Goal: Task Accomplishment & Management: Manage account settings

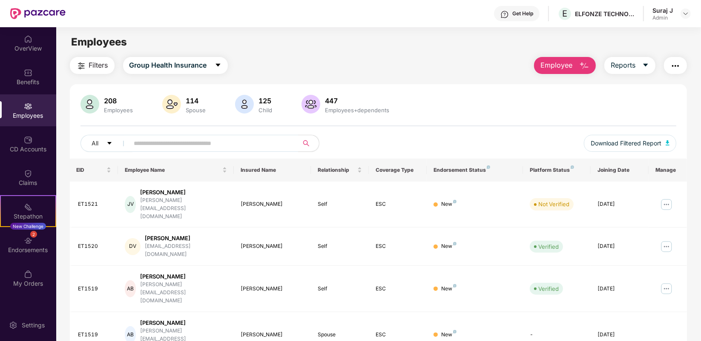
click at [564, 59] on button "Employee" at bounding box center [565, 65] width 62 height 17
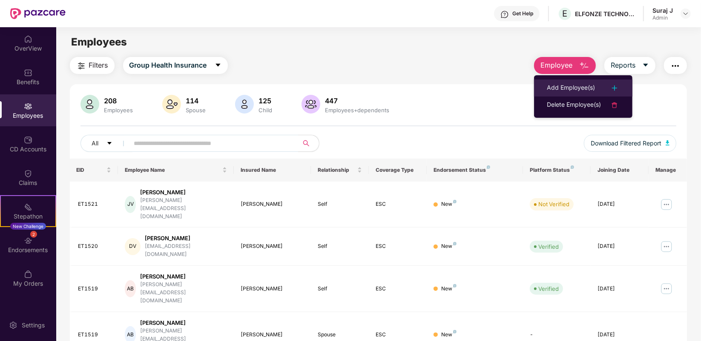
click at [567, 89] on div "Add Employee(s)" at bounding box center [571, 88] width 48 height 10
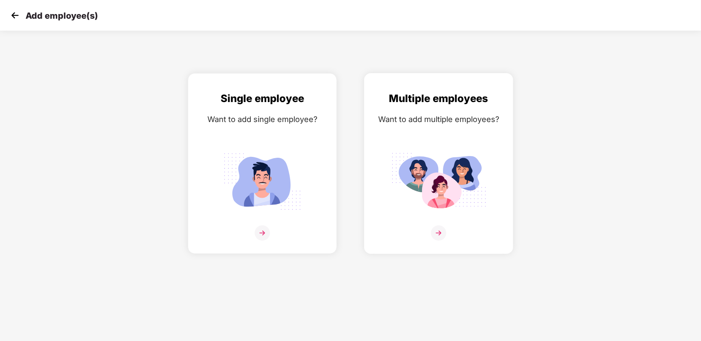
click at [441, 230] on img at bounding box center [438, 233] width 15 height 15
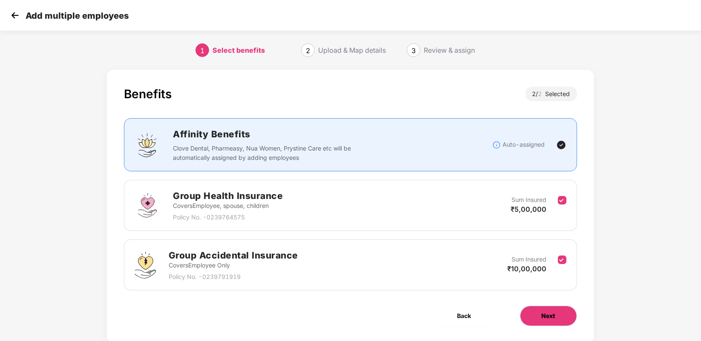
click at [550, 318] on span "Next" at bounding box center [548, 316] width 14 height 9
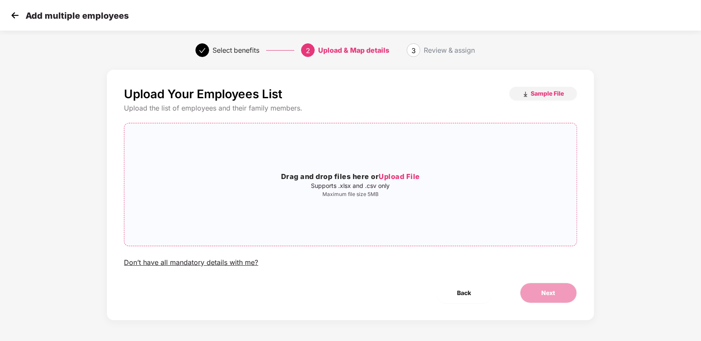
click at [381, 192] on p "Maximum file size 5MB" at bounding box center [350, 194] width 452 height 7
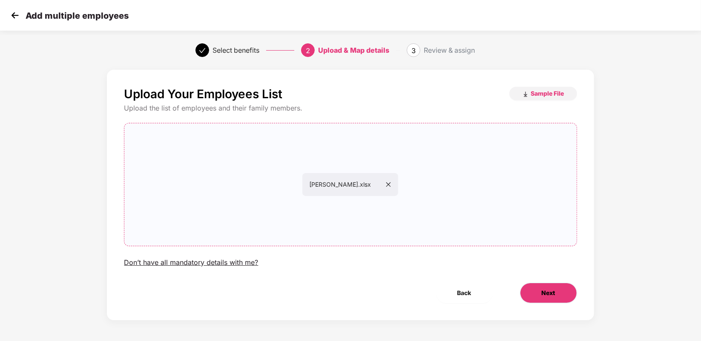
click at [526, 288] on button "Next" at bounding box center [548, 293] width 57 height 20
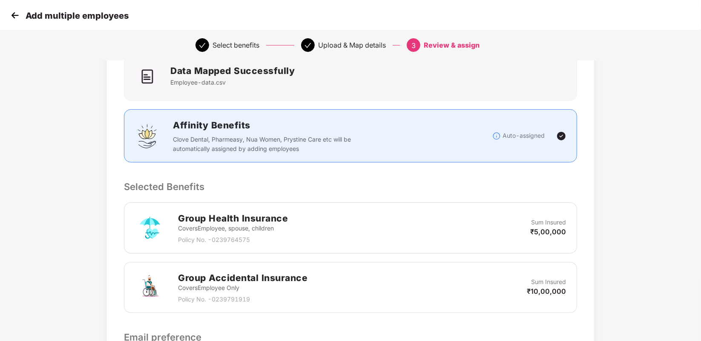
scroll to position [194, 0]
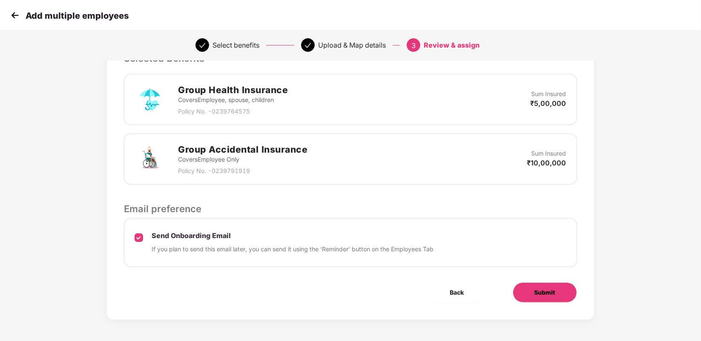
click at [536, 290] on span "Submit" at bounding box center [544, 292] width 21 height 9
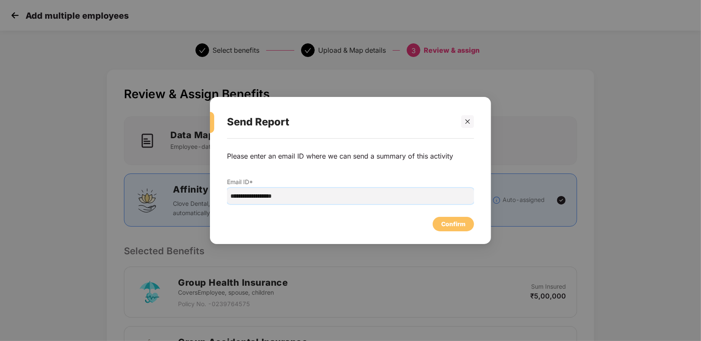
drag, startPoint x: 248, startPoint y: 199, endPoint x: 257, endPoint y: 197, distance: 8.9
click at [250, 198] on input "**********" at bounding box center [350, 196] width 247 height 16
click at [254, 208] on div "**********" at bounding box center [350, 178] width 247 height 70
click at [247, 194] on input "**********" at bounding box center [350, 196] width 247 height 16
type input "**********"
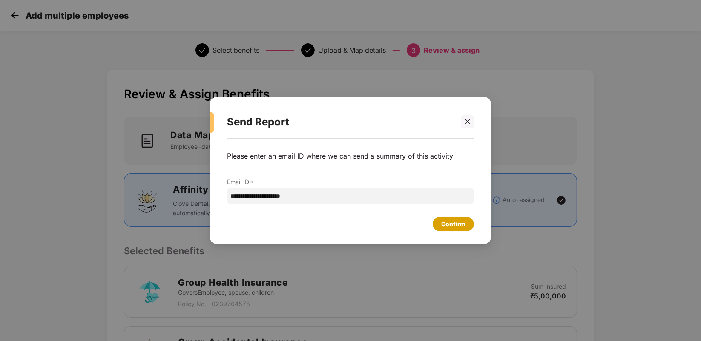
click at [439, 226] on div "Confirm" at bounding box center [453, 224] width 41 height 14
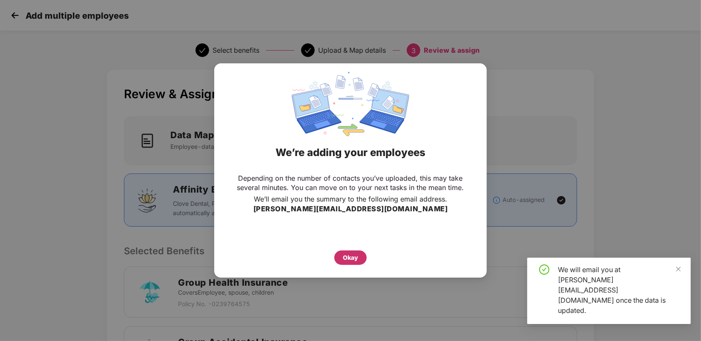
click at [353, 254] on div "Okay" at bounding box center [350, 257] width 15 height 9
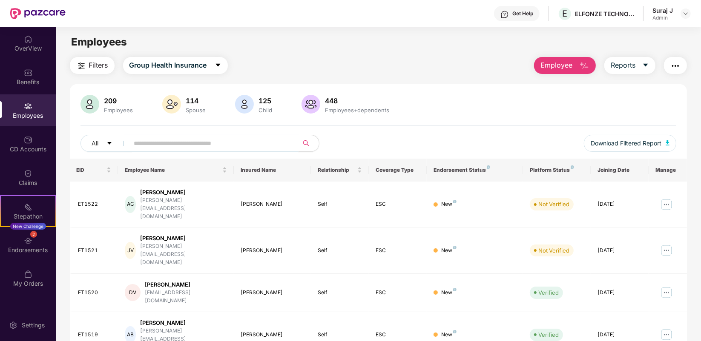
click at [194, 143] on input "text" at bounding box center [210, 143] width 153 height 13
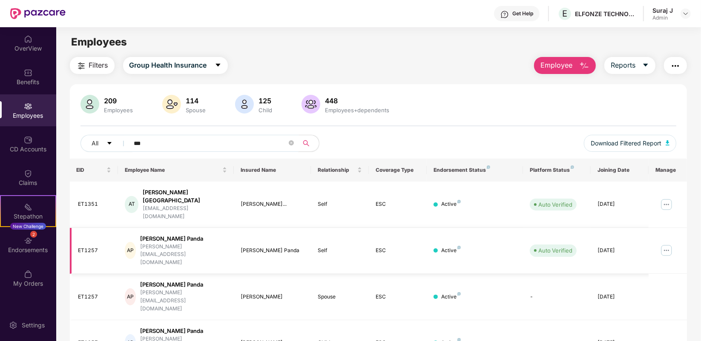
type input "***"
click at [668, 244] on img at bounding box center [666, 251] width 14 height 14
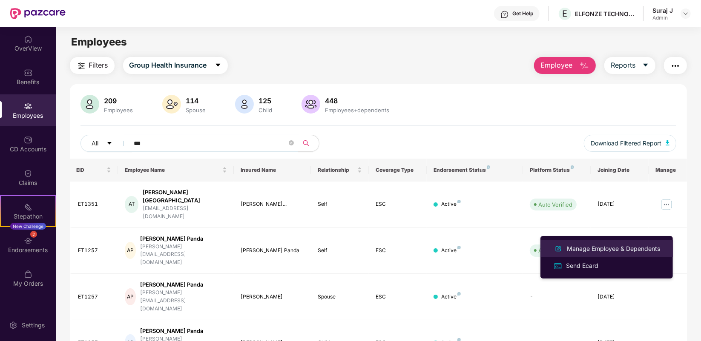
click at [606, 247] on div "Manage Employee & Dependents" at bounding box center [613, 248] width 97 height 9
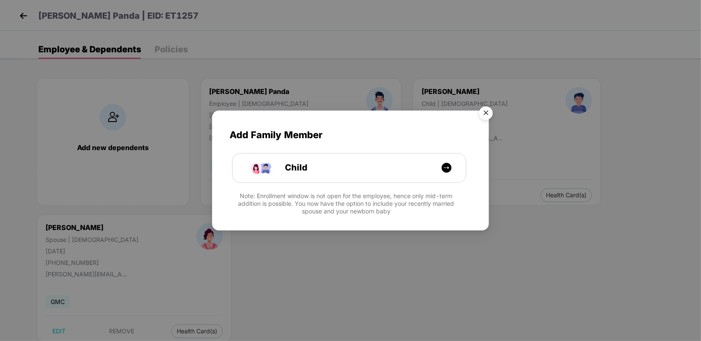
click at [490, 109] on img "Close" at bounding box center [486, 115] width 24 height 24
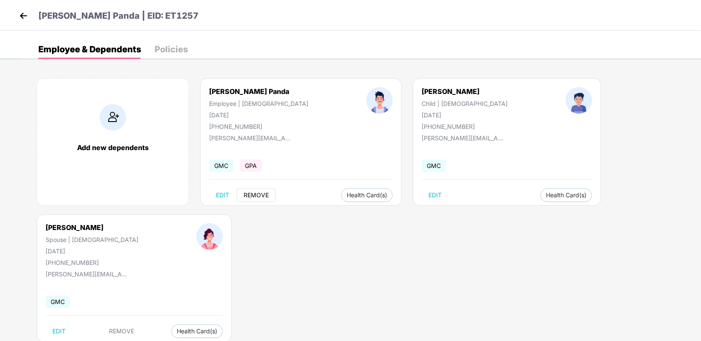
click at [264, 197] on span "REMOVE" at bounding box center [256, 195] width 25 height 7
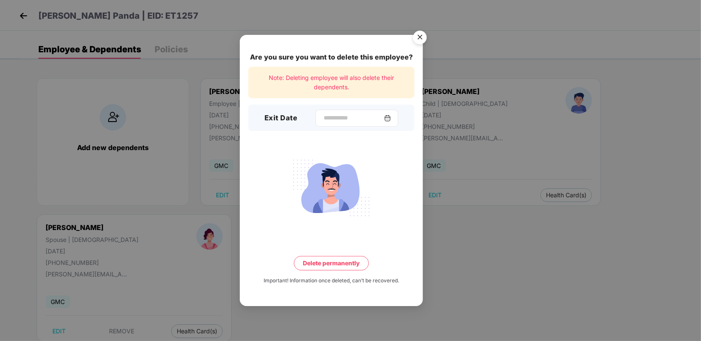
click at [391, 118] on img at bounding box center [387, 118] width 7 height 7
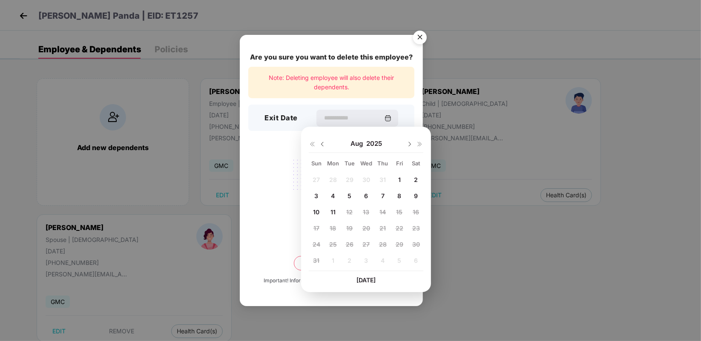
click at [332, 212] on span "11" at bounding box center [332, 212] width 5 height 7
type input "**********"
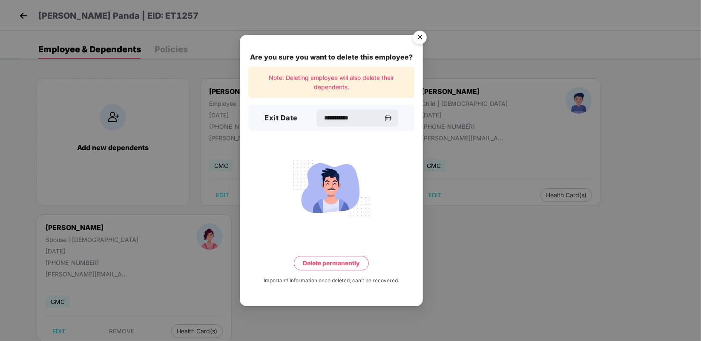
click at [327, 261] on button "Delete permanently" at bounding box center [331, 263] width 75 height 14
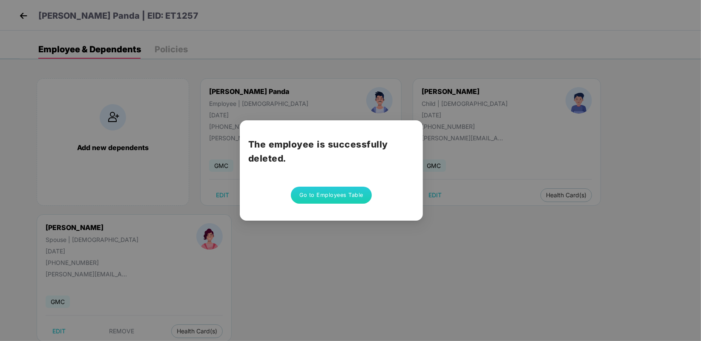
click at [346, 200] on button "Go to Employees Table" at bounding box center [331, 195] width 81 height 17
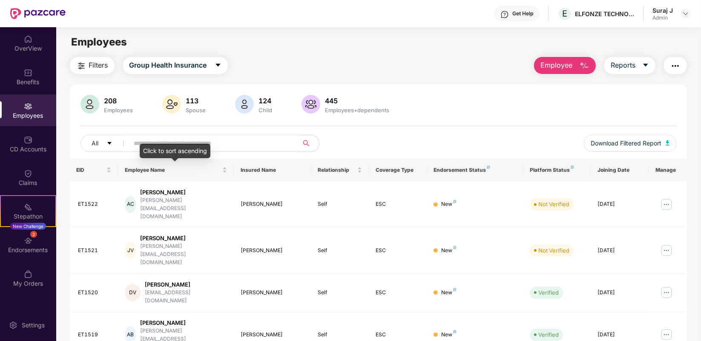
click at [184, 144] on div "Click to sort ascending" at bounding box center [175, 151] width 71 height 14
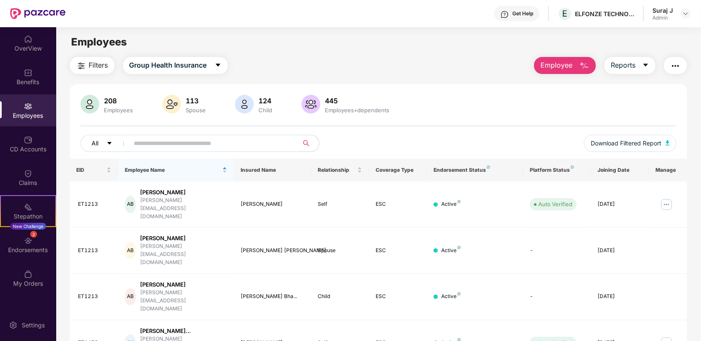
click at [112, 143] on icon "caret-down" at bounding box center [109, 143] width 6 height 6
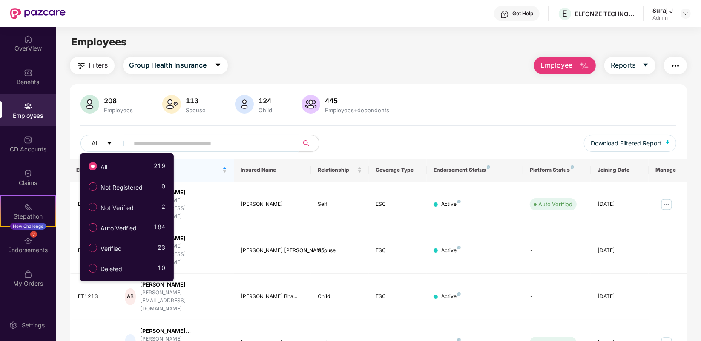
click at [160, 143] on input "text" at bounding box center [210, 143] width 153 height 13
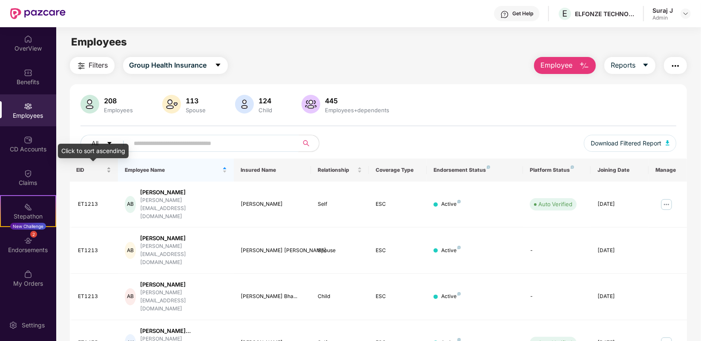
click at [109, 170] on div "EID" at bounding box center [94, 170] width 34 height 8
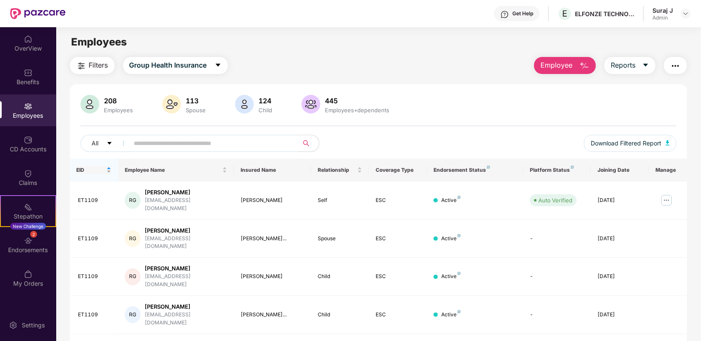
click at [109, 170] on div "EID" at bounding box center [94, 170] width 34 height 8
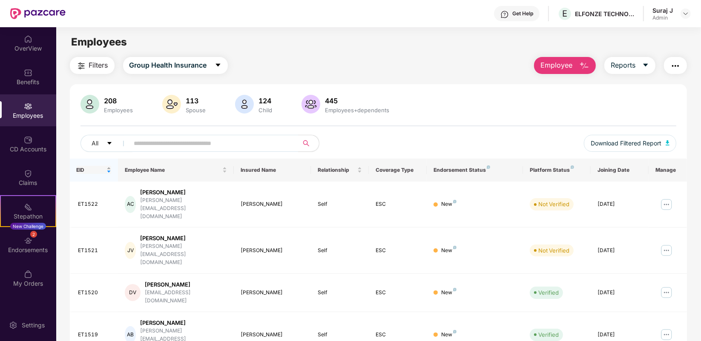
click at [109, 167] on div "EID" at bounding box center [94, 170] width 34 height 8
click at [88, 154] on div "Click to sort ascending" at bounding box center [93, 151] width 71 height 14
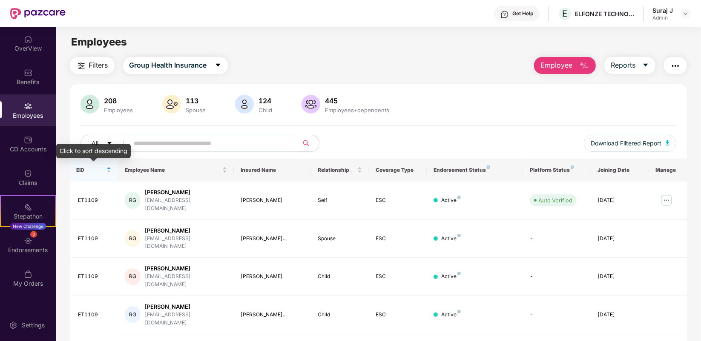
click at [88, 154] on div "Click to sort descending" at bounding box center [93, 151] width 74 height 14
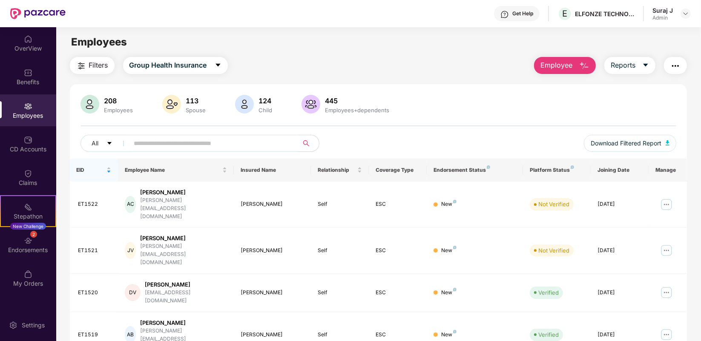
click at [232, 147] on input "text" at bounding box center [210, 143] width 153 height 13
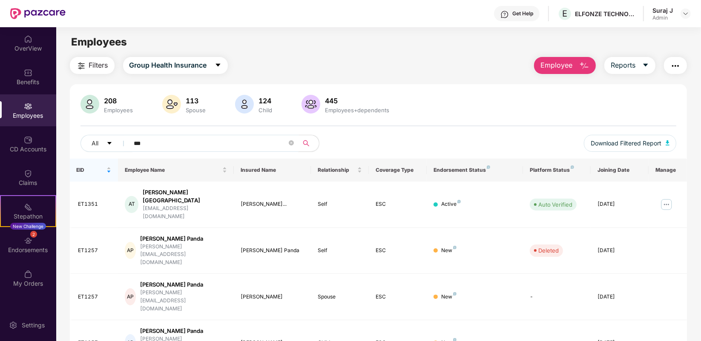
type input "***"
click at [290, 144] on icon "close-circle" at bounding box center [291, 142] width 5 height 5
